Goal: Task Accomplishment & Management: Complete application form

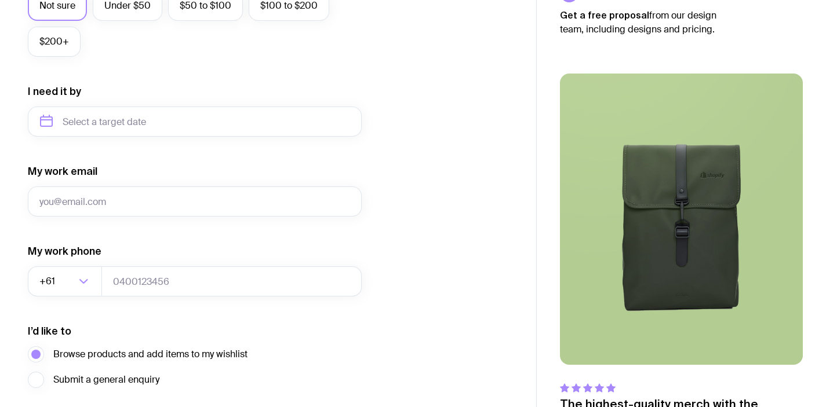
scroll to position [578, 0]
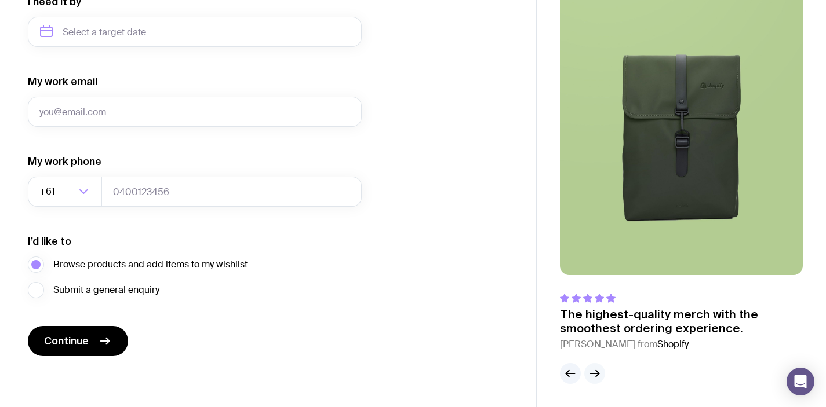
click at [595, 375] on icon "button" at bounding box center [595, 374] width 14 height 14
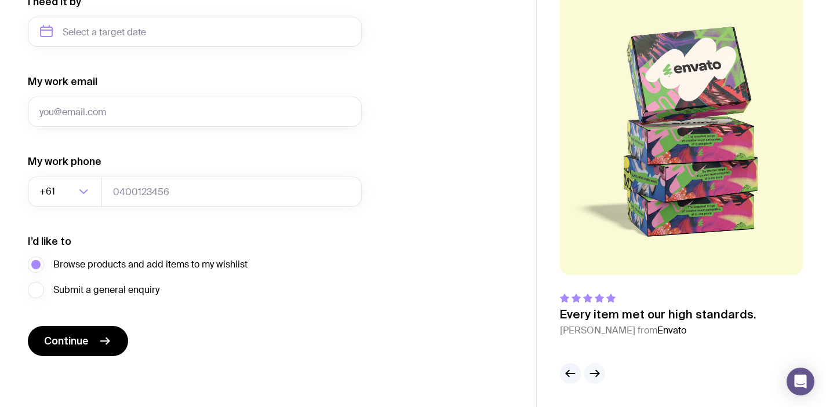
click at [595, 375] on icon "button" at bounding box center [595, 374] width 14 height 14
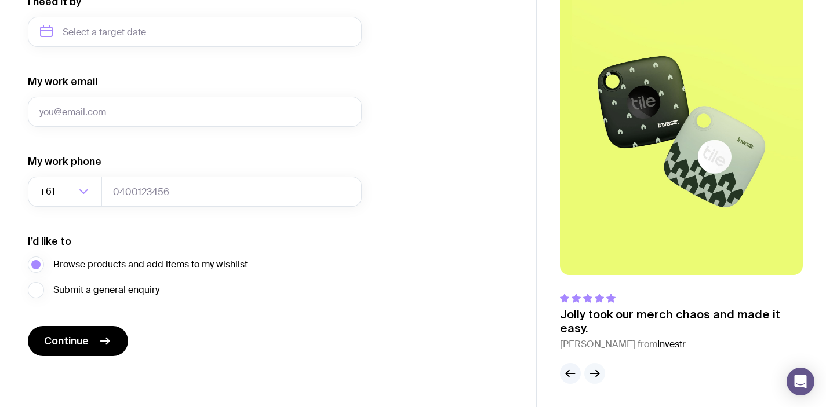
click at [594, 374] on icon "button" at bounding box center [595, 374] width 14 height 14
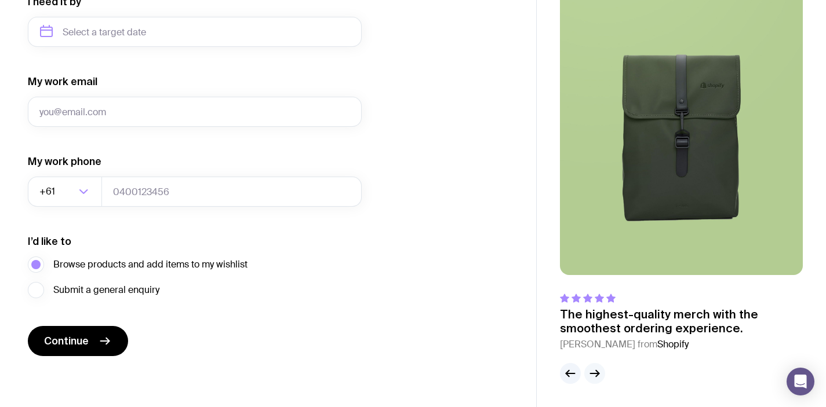
click at [594, 374] on icon "button" at bounding box center [595, 374] width 14 height 14
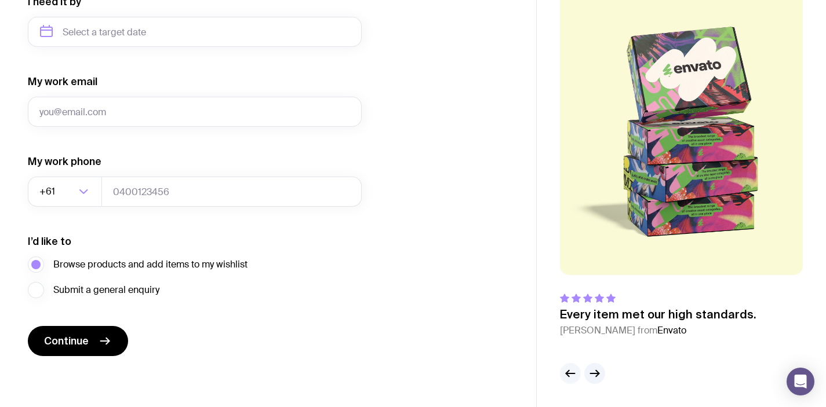
click at [567, 373] on icon "button" at bounding box center [570, 374] width 14 height 14
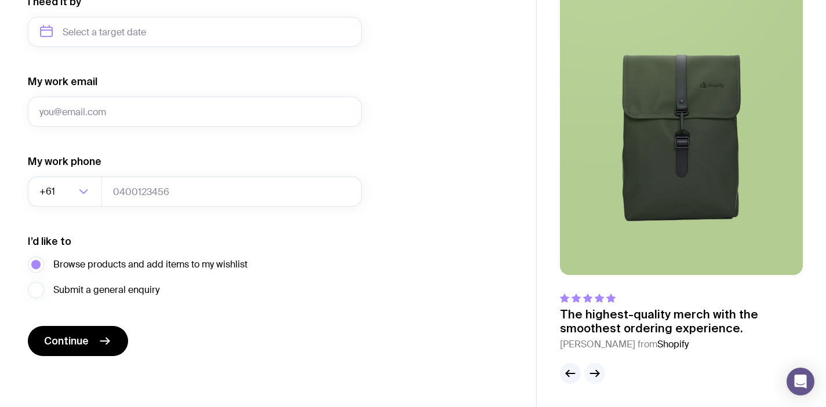
click at [593, 373] on icon "button" at bounding box center [595, 374] width 14 height 14
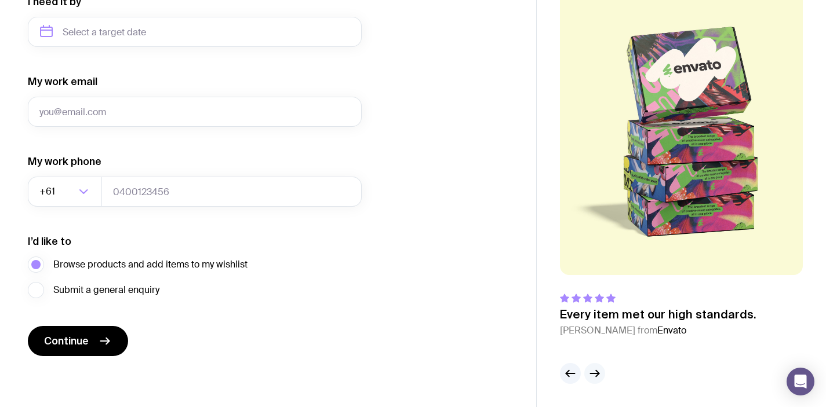
click at [593, 373] on icon "button" at bounding box center [595, 374] width 14 height 14
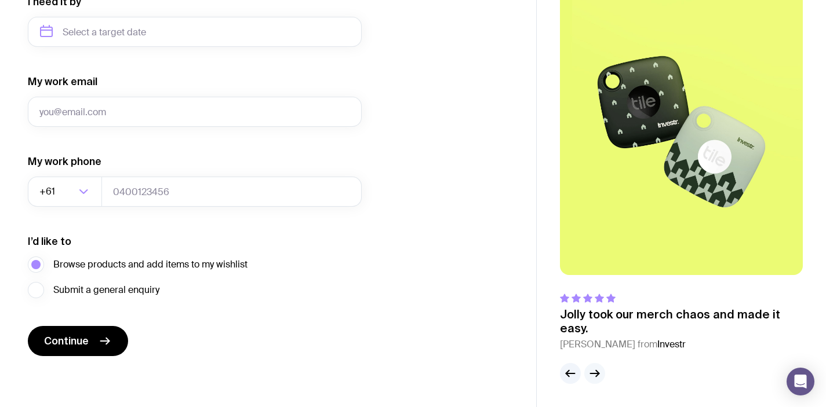
click at [593, 373] on icon "button" at bounding box center [595, 374] width 14 height 14
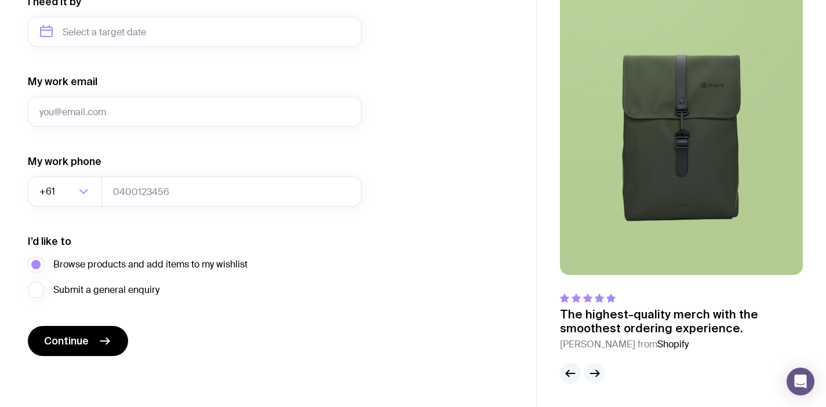
click at [593, 373] on icon "button" at bounding box center [595, 374] width 14 height 14
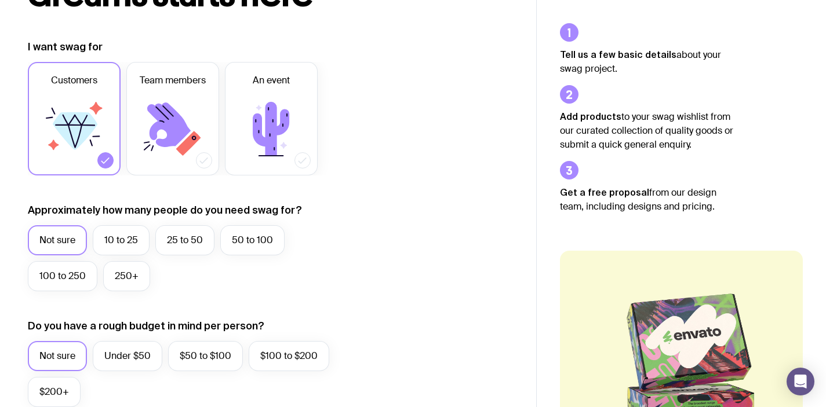
scroll to position [0, 0]
